Goal: Task Accomplishment & Management: Use online tool/utility

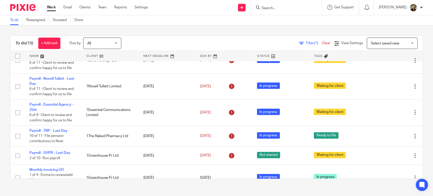
scroll to position [84, 0]
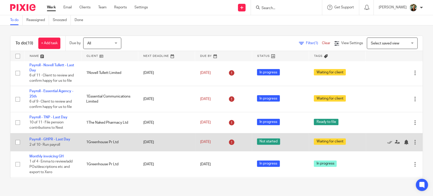
click at [50, 137] on td "Payroll - GHPR - Last Day 2 of 10 · Run payroll" at bounding box center [52, 142] width 57 height 18
click at [57, 139] on link "Payroll - GHPR - Last Day" at bounding box center [49, 139] width 41 height 4
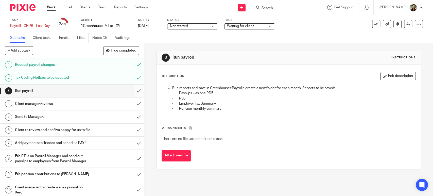
click at [134, 90] on input "submit" at bounding box center [72, 90] width 144 height 13
drag, startPoint x: 136, startPoint y: 101, endPoint x: 137, endPoint y: 104, distance: 2.6
click at [136, 102] on input "submit" at bounding box center [72, 103] width 144 height 13
click at [136, 117] on input "submit" at bounding box center [72, 116] width 144 height 13
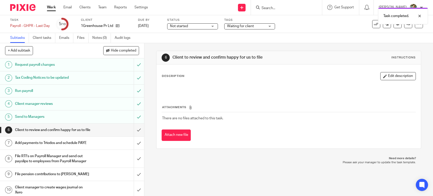
click at [183, 26] on span "Not started" at bounding box center [179, 26] width 18 height 4
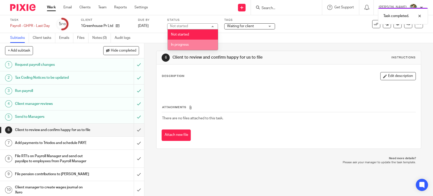
click at [182, 44] on span "In progress" at bounding box center [180, 45] width 18 height 4
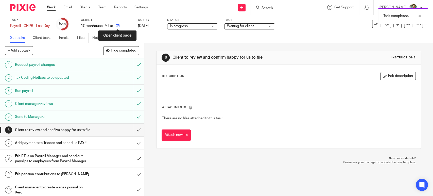
click at [117, 26] on icon at bounding box center [118, 26] width 4 height 4
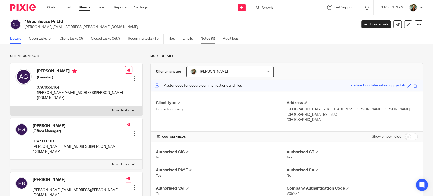
drag, startPoint x: 206, startPoint y: 30, endPoint x: 213, endPoint y: 40, distance: 11.7
click at [206, 30] on div "1Greenhouse Pr Ltd anna.guyer@greenhousepr.co.uk Create task Update from Compan…" at bounding box center [216, 24] width 433 height 19
click at [213, 40] on link "Notes (9)" at bounding box center [210, 39] width 19 height 10
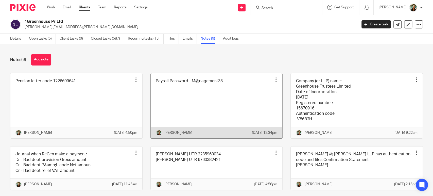
click at [214, 104] on link at bounding box center [217, 105] width 132 height 65
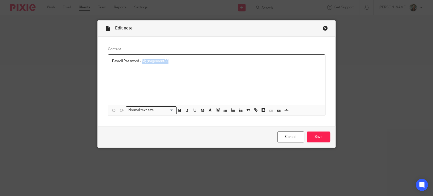
click at [140, 70] on div "Payroll Password - M@nagement33" at bounding box center [216, 80] width 217 height 50
copy p "M@nagement33"
click at [284, 140] on link "Cancel" at bounding box center [290, 136] width 27 height 11
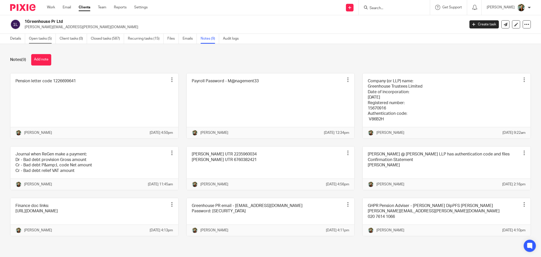
click at [35, 39] on link "Open tasks (5)" at bounding box center [42, 39] width 27 height 10
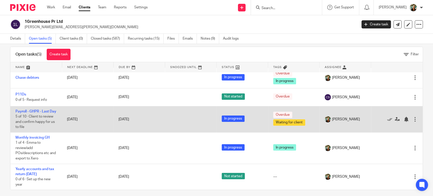
scroll to position [11, 0]
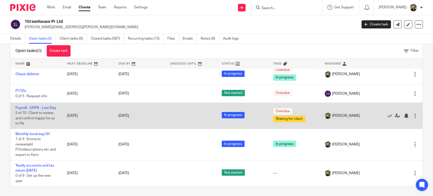
click at [36, 102] on td "Payroll - GHPR - Last Day 5 of 10 · Client to review and confirm happy for us t…" at bounding box center [35, 115] width 51 height 26
click at [37, 106] on link "Payroll - GHPR - Last Day" at bounding box center [35, 108] width 41 height 4
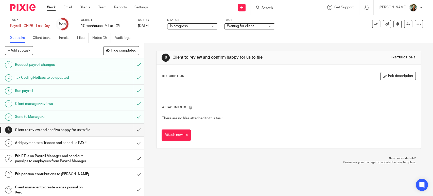
scroll to position [18, 0]
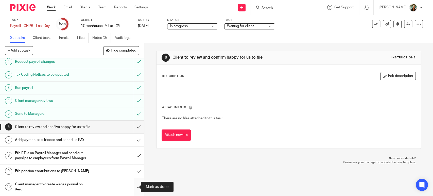
click at [131, 190] on input "submit" at bounding box center [72, 187] width 144 height 18
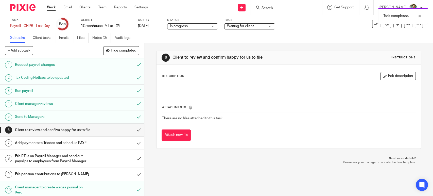
click at [54, 9] on link "Work" at bounding box center [51, 7] width 9 height 5
